Goal: Navigation & Orientation: Find specific page/section

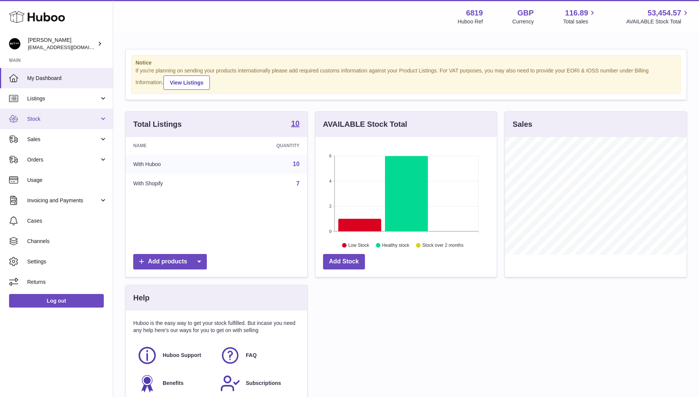
click at [38, 116] on span "Stock" at bounding box center [63, 119] width 72 height 7
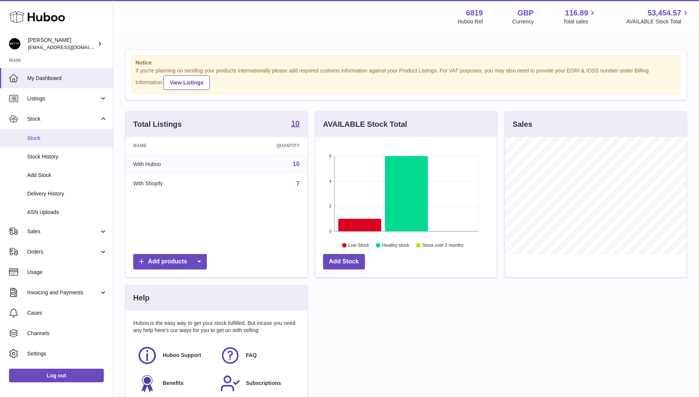
click at [45, 136] on span "Stock" at bounding box center [67, 138] width 80 height 7
